Goal: Information Seeking & Learning: Stay updated

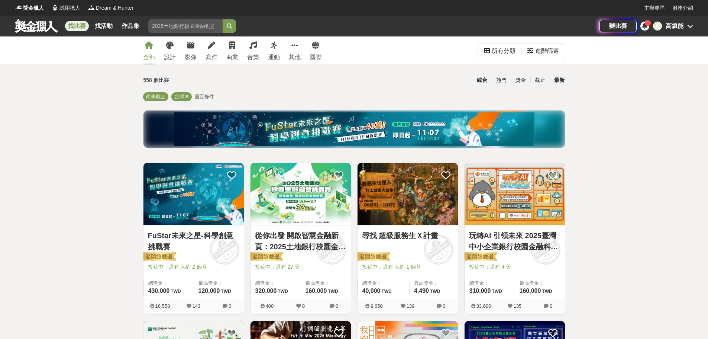
drag, startPoint x: 0, startPoint y: 0, endPoint x: 559, endPoint y: 85, distance: 565.6
click at [559, 85] on div "最新" at bounding box center [559, 80] width 19 height 13
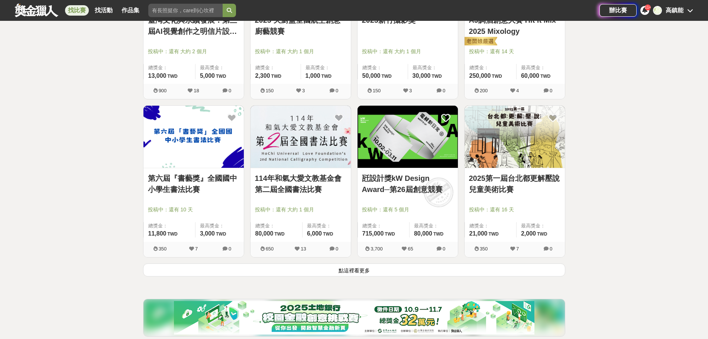
scroll to position [855, 0]
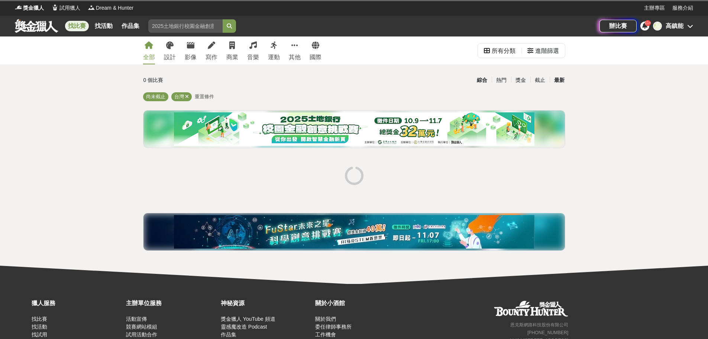
click at [559, 81] on div "最新" at bounding box center [559, 80] width 19 height 13
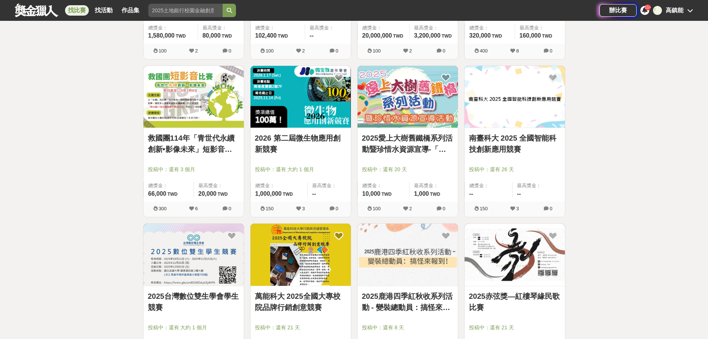
scroll to position [260, 0]
